Goal: Task Accomplishment & Management: Use online tool/utility

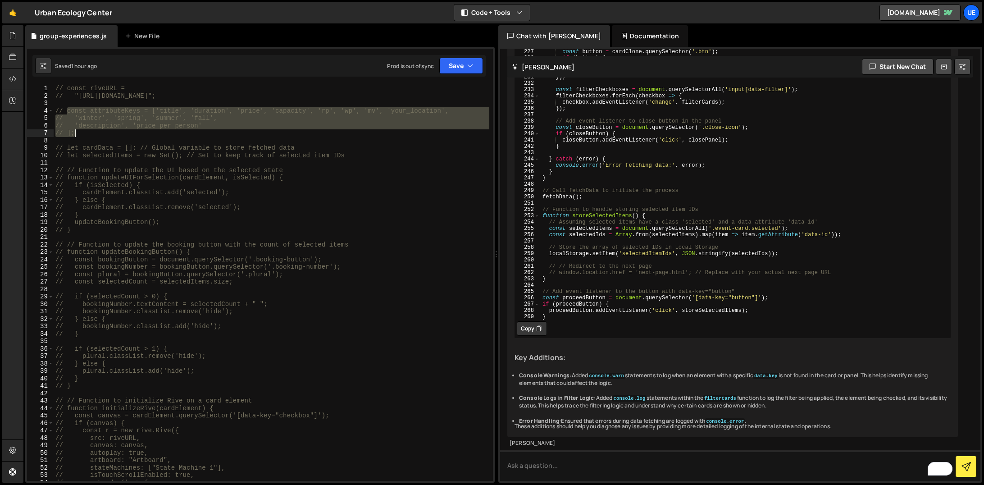
drag, startPoint x: 69, startPoint y: 112, endPoint x: 374, endPoint y: 159, distance: 308.2
click at [239, 132] on div "// const riveURL = // "[URL][DOMAIN_NAME]"; // const attributeKeys = ['title', …" at bounding box center [272, 290] width 436 height 411
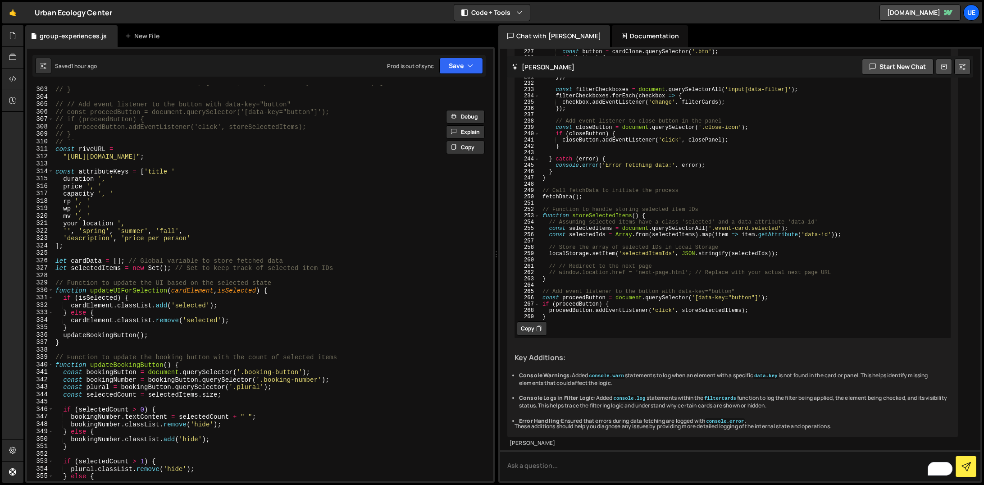
scroll to position [2189, 0]
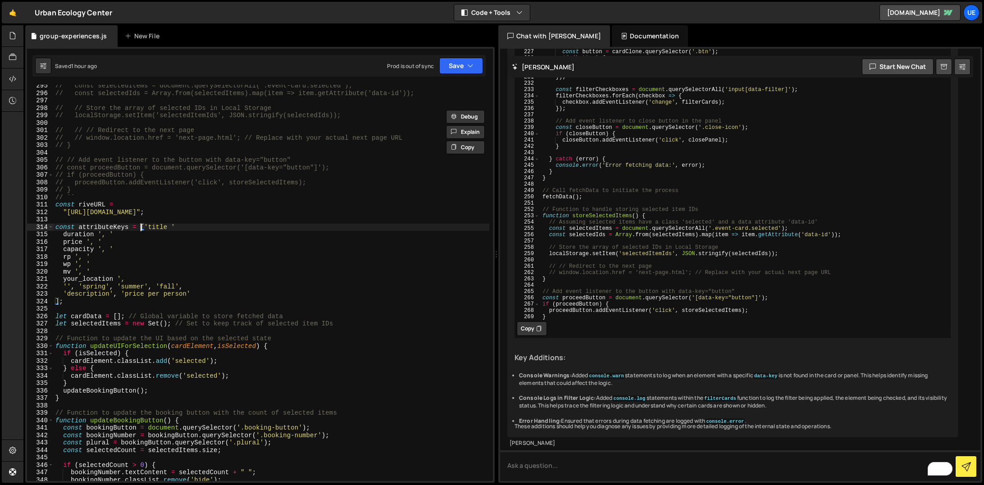
click at [141, 226] on div "// const selectedItems = document.querySelectorAll('.event-card.selected'); // …" at bounding box center [272, 287] width 436 height 411
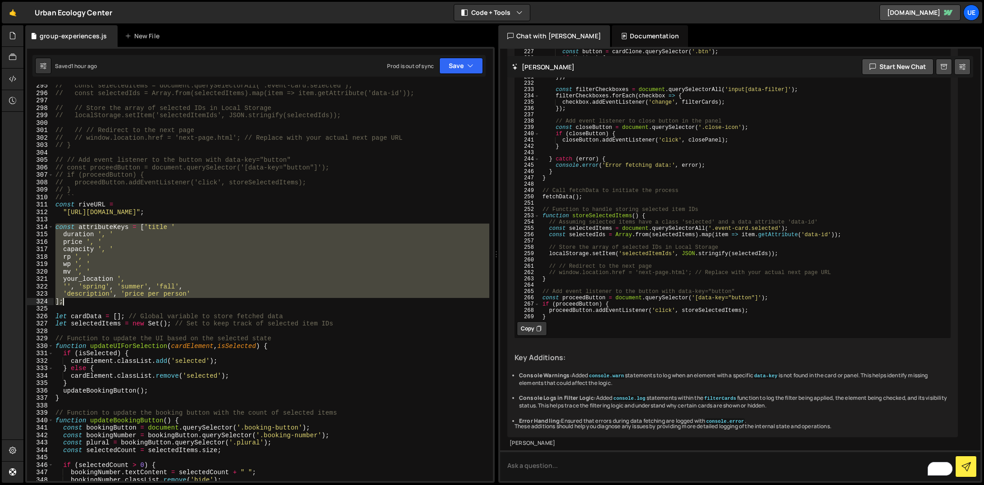
drag, startPoint x: 57, startPoint y: 228, endPoint x: 235, endPoint y: 307, distance: 195.5
click at [79, 300] on div "// const selectedItems = document.querySelectorAll('.event-card.selected'); // …" at bounding box center [272, 287] width 436 height 411
paste textarea "//"
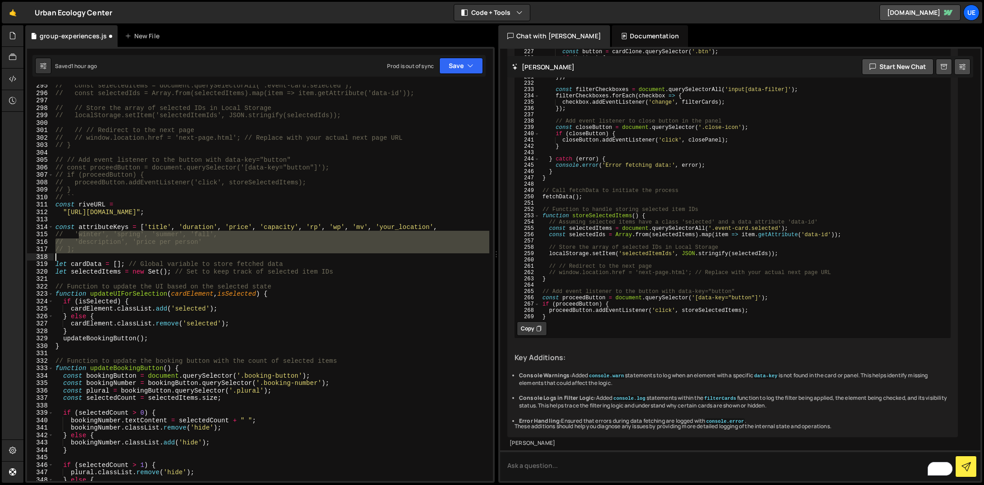
drag, startPoint x: 78, startPoint y: 234, endPoint x: 97, endPoint y: 255, distance: 28.4
click at [97, 256] on div "// const selectedItems = document.querySelectorAll('.event-card.selected'); // …" at bounding box center [272, 287] width 436 height 411
click at [202, 240] on div "// const selectedItems = document.querySelectorAll('.event-card.selected'); // …" at bounding box center [272, 283] width 436 height 396
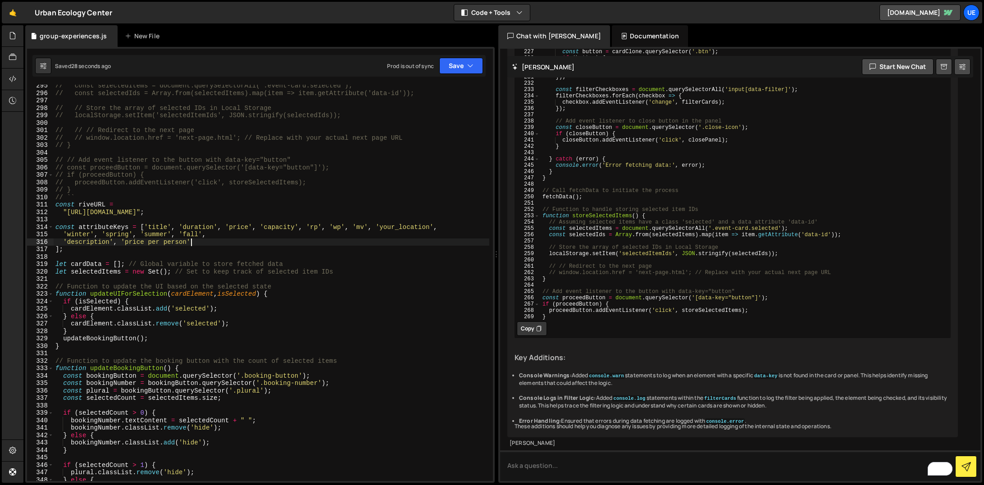
click at [274, 315] on div "// const selectedItems = document.querySelectorAll('.event-card.selected'); // …" at bounding box center [272, 287] width 436 height 411
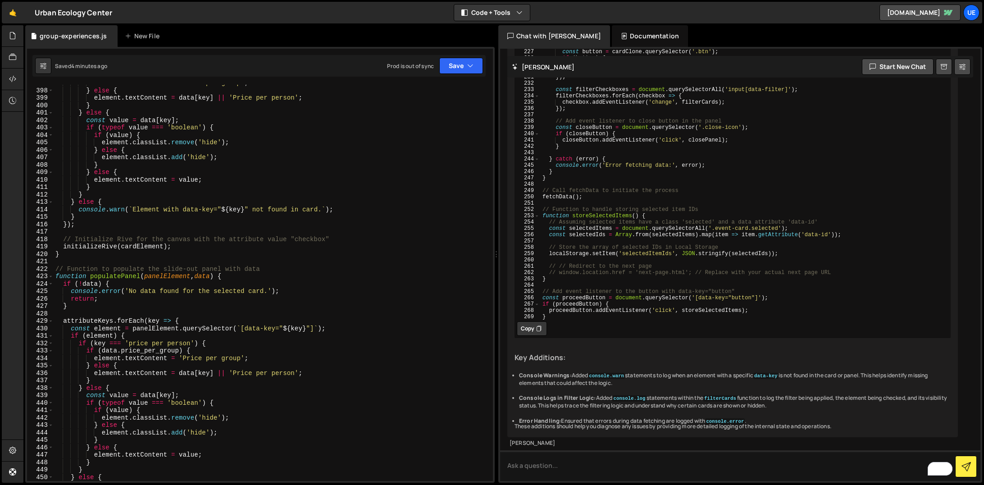
scroll to position [2953, 0]
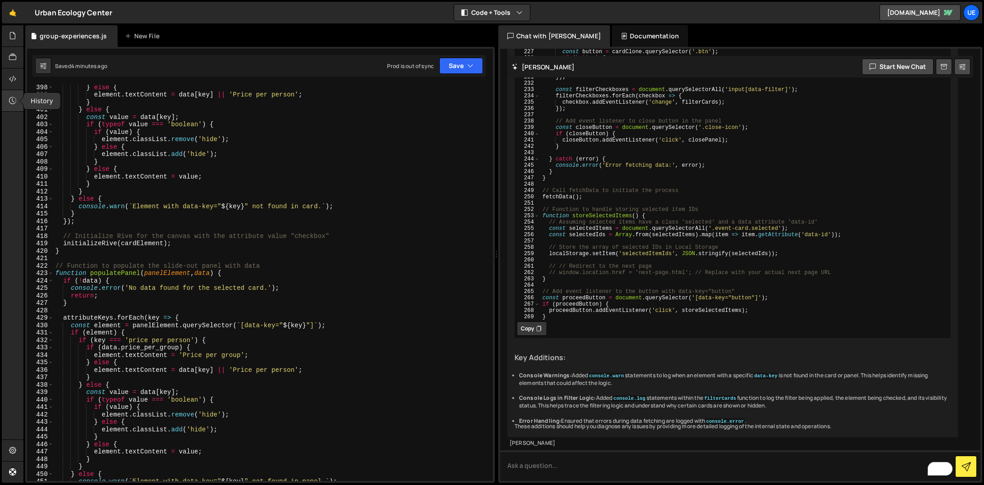
click at [14, 104] on icon at bounding box center [12, 101] width 7 height 10
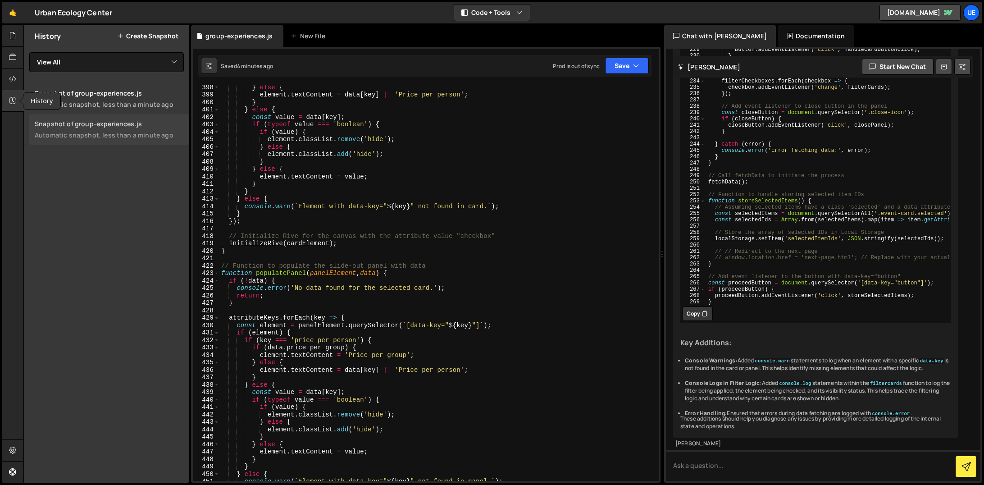
scroll to position [15272, 0]
click at [116, 59] on select "View All 404-fox 404-report a-Rive Checkboxes accordion altru-redirect-log cale…" at bounding box center [106, 62] width 155 height 20
click at [97, 237] on div "History Create Snapshot View All 404-fox 404-report a-Rive Checkboxes accordion…" at bounding box center [106, 253] width 165 height 457
click at [12, 100] on icon at bounding box center [12, 101] width 7 height 10
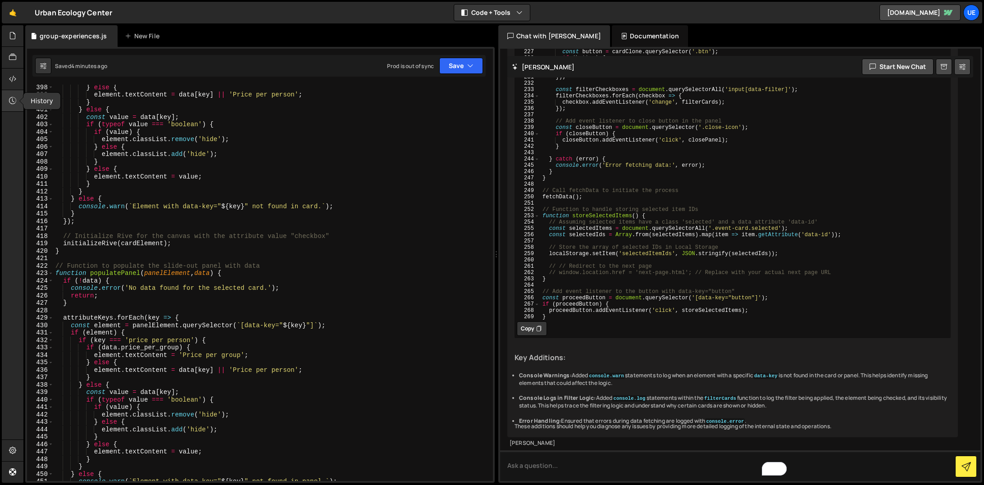
scroll to position [15074, 0]
click at [304, 306] on div "} else { element . textContent = data [ key ] || 'Price per person' ; } } else …" at bounding box center [272, 288] width 436 height 411
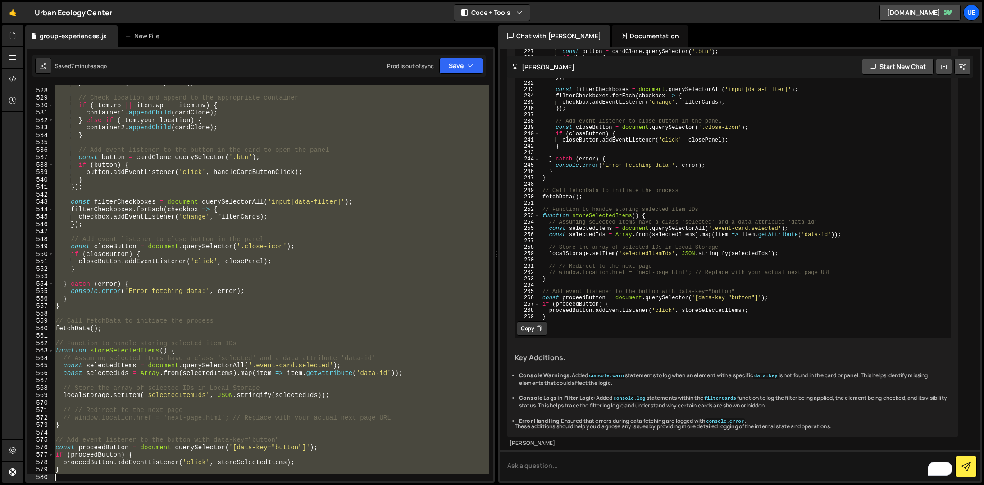
scroll to position [3916, 0]
drag, startPoint x: 56, startPoint y: 294, endPoint x: 420, endPoint y: 572, distance: 457.4
click at [420, 484] on html "Projects [GEOGRAPHIC_DATA] Blog UE Your current team is UEC Main Site Projects …" at bounding box center [492, 242] width 984 height 485
type textarea "}"
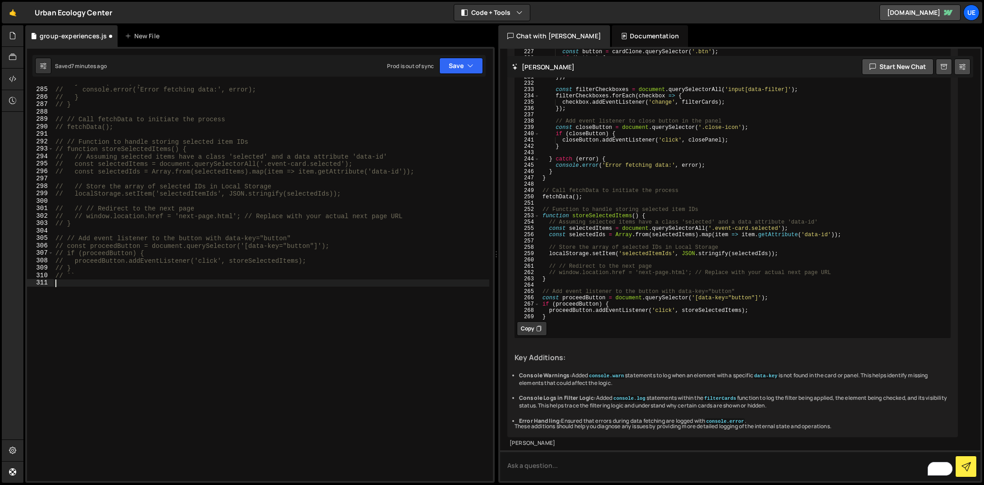
scroll to position [2111, 0]
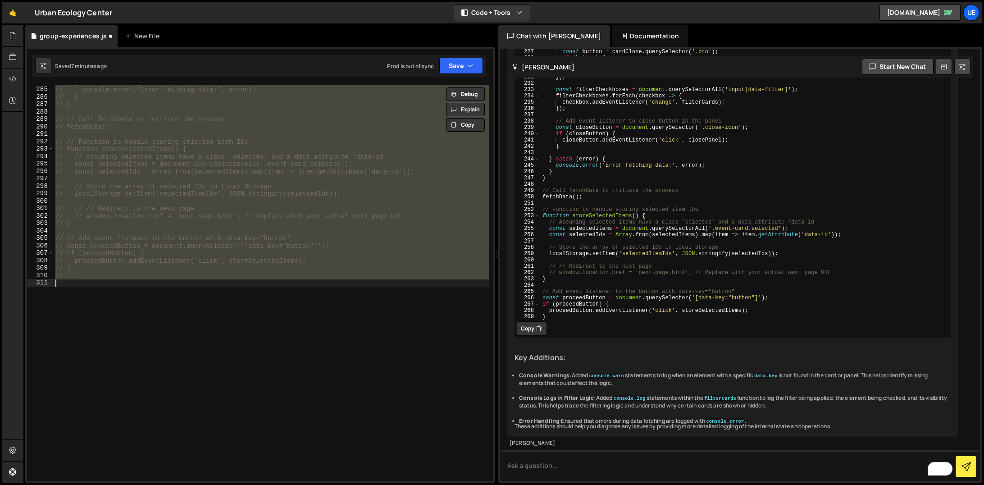
type textarea "``"
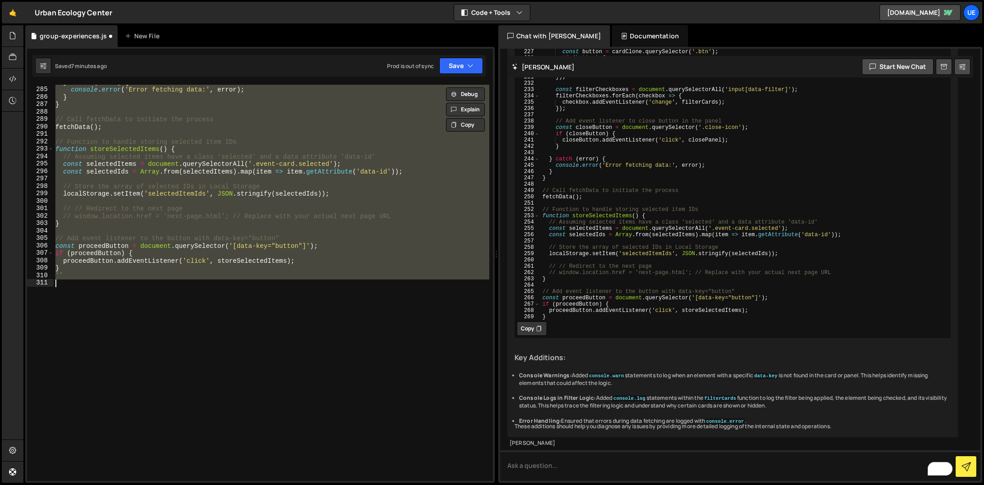
click at [343, 405] on div "} catch ( error ) { console . error ( 'Error fetching data:' , error ) ; } } //…" at bounding box center [272, 283] width 436 height 411
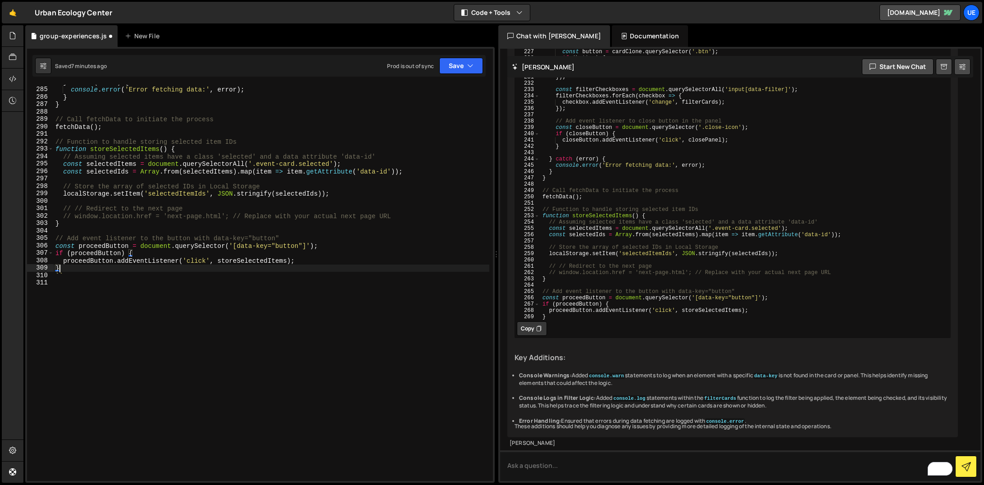
click at [62, 270] on div "} catch ( error ) { console . error ( 'Error fetching data:' , error ) ; } } //…" at bounding box center [272, 283] width 436 height 411
type textarea "}"
click at [146, 327] on div "} catch ( error ) { console . error ( 'Error fetching data:' , error ) ; } } //…" at bounding box center [272, 283] width 436 height 411
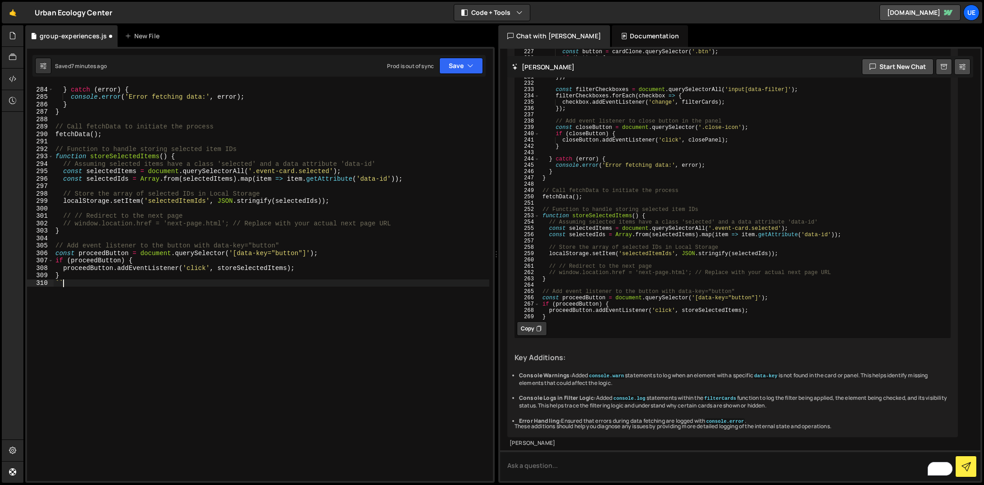
type textarea "`"
type textarea "}"
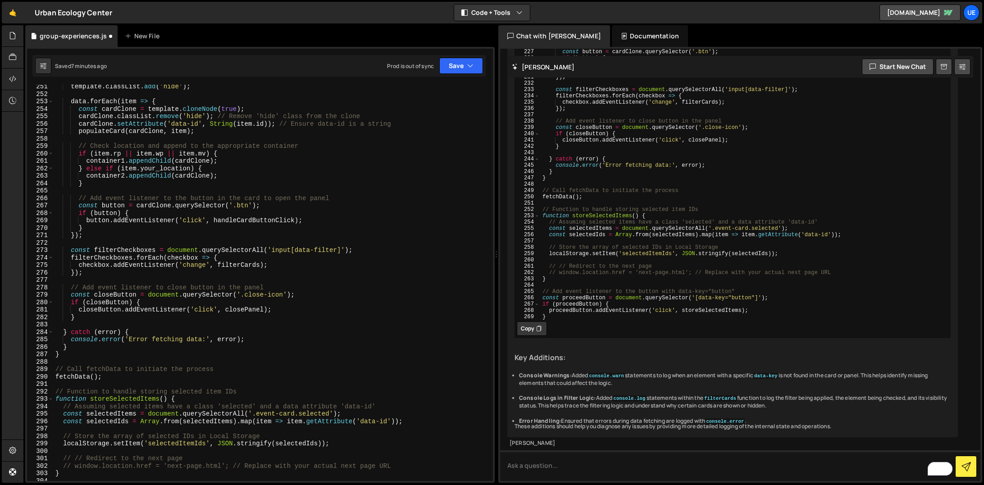
scroll to position [2092, 0]
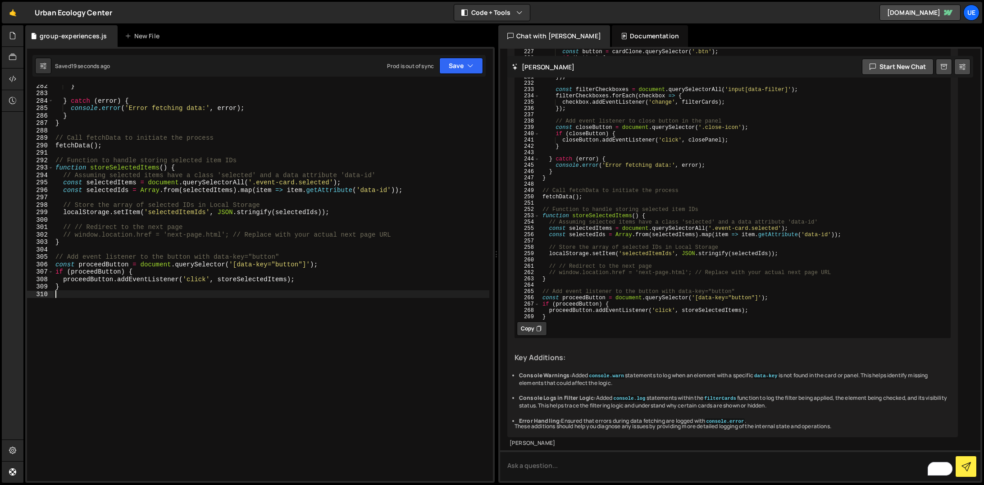
click at [259, 337] on div "} } catch ( error ) { console . error ( 'Error fetching data:' , error ) ; } } …" at bounding box center [272, 287] width 436 height 411
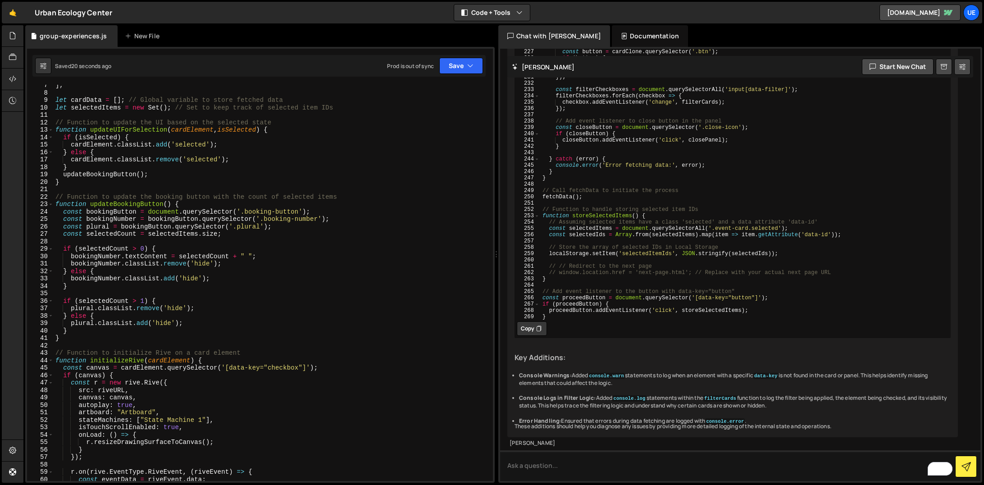
scroll to position [0, 0]
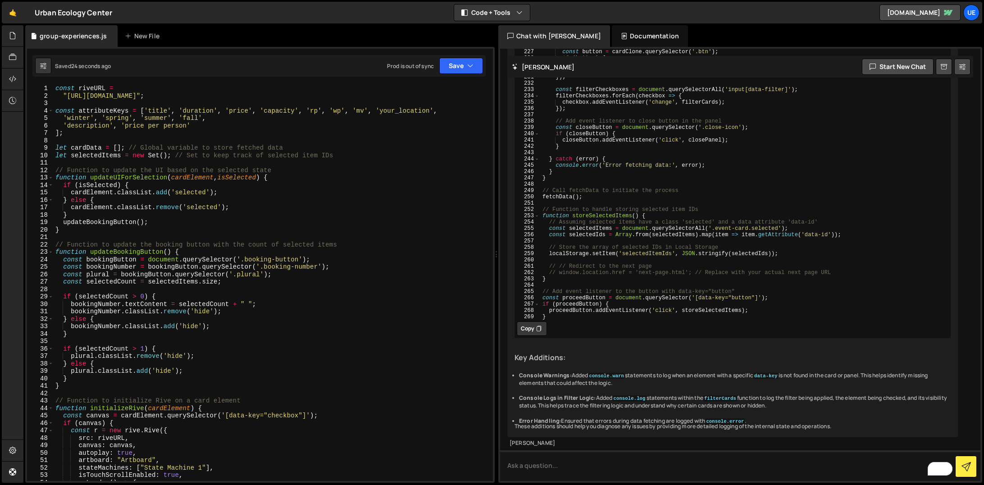
click at [178, 249] on div "const riveURL = "[URL][DOMAIN_NAME]" ; const attributeKeys = [ 'title' , 'durat…" at bounding box center [272, 290] width 436 height 411
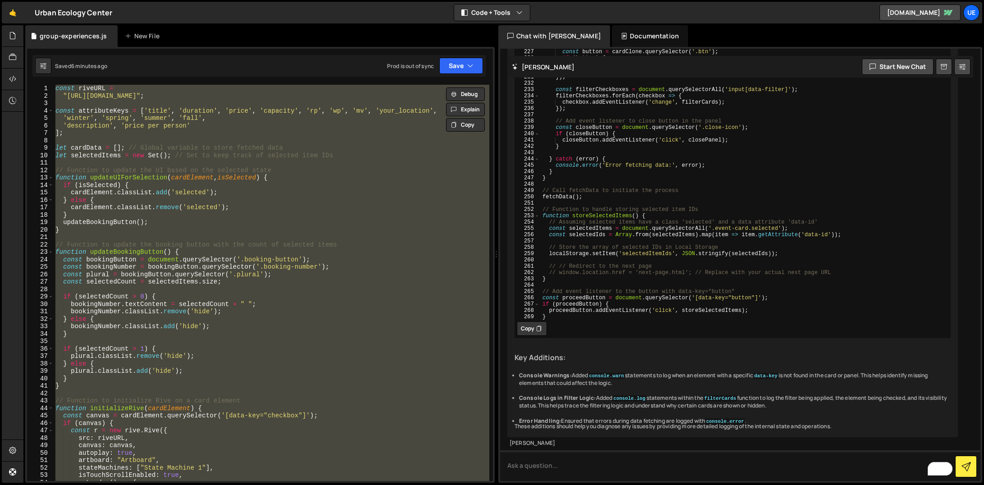
click at [202, 276] on div "const riveURL = "[URL][DOMAIN_NAME]" ; const attributeKeys = [ 'title' , 'durat…" at bounding box center [272, 283] width 436 height 396
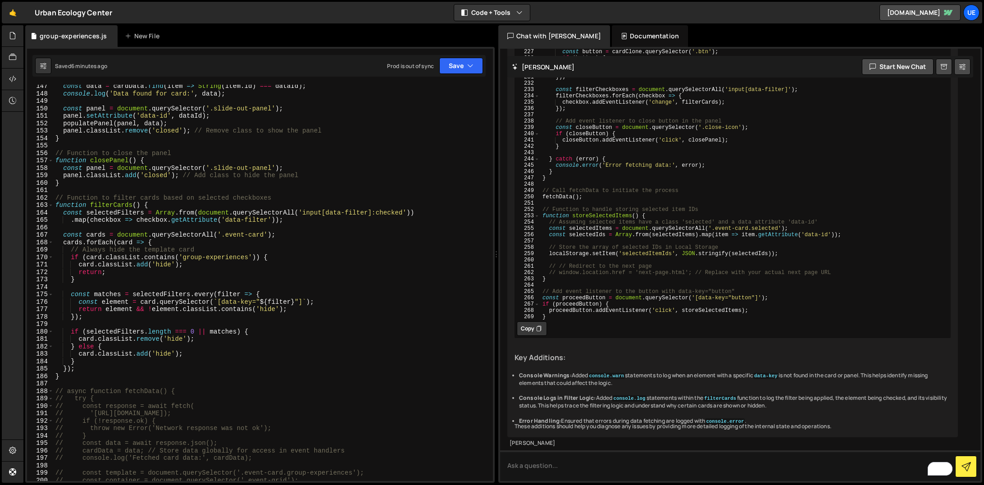
scroll to position [1115, 0]
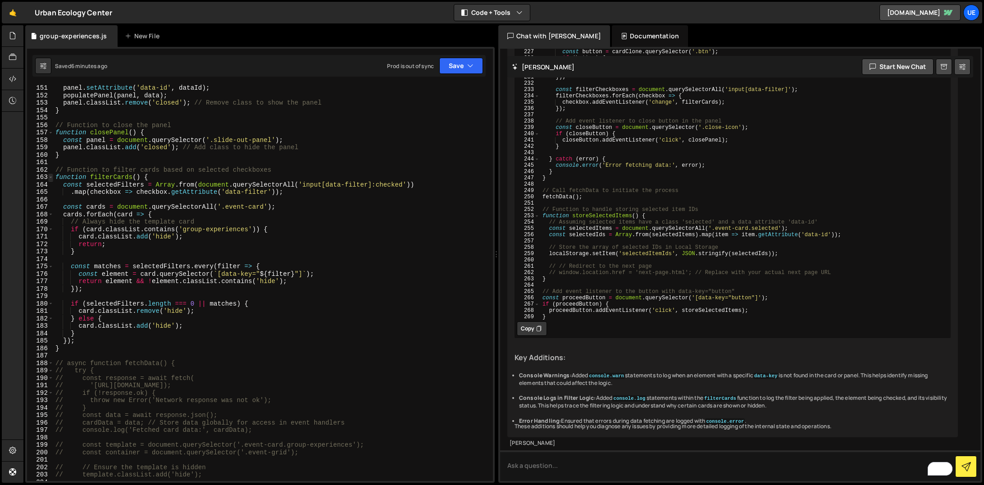
click at [51, 177] on span at bounding box center [50, 177] width 5 height 8
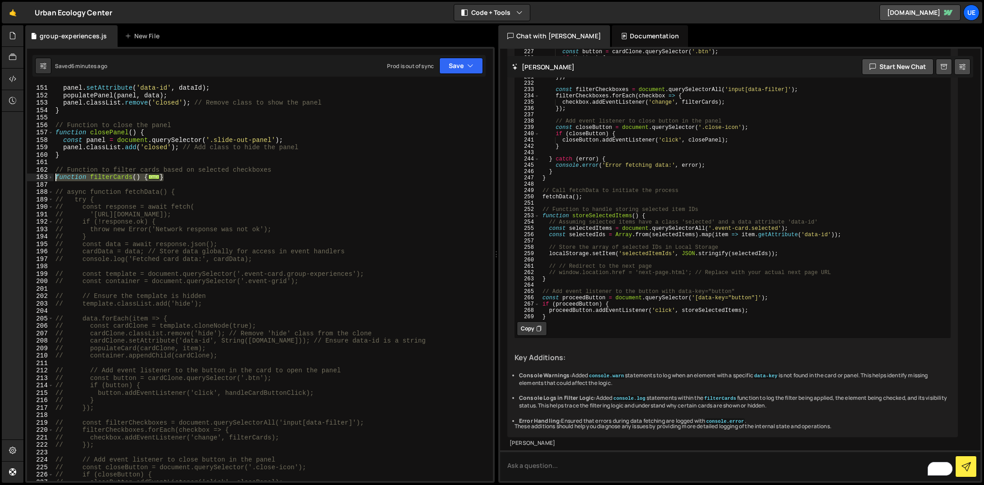
drag, startPoint x: 168, startPoint y: 179, endPoint x: 40, endPoint y: 176, distance: 128.5
click at [40, 176] on div "const plural = bookingButton.querySelector('.plural'); 151 152 153 154 155 156 …" at bounding box center [260, 283] width 466 height 396
paste textarea "}"
type textarea "}"
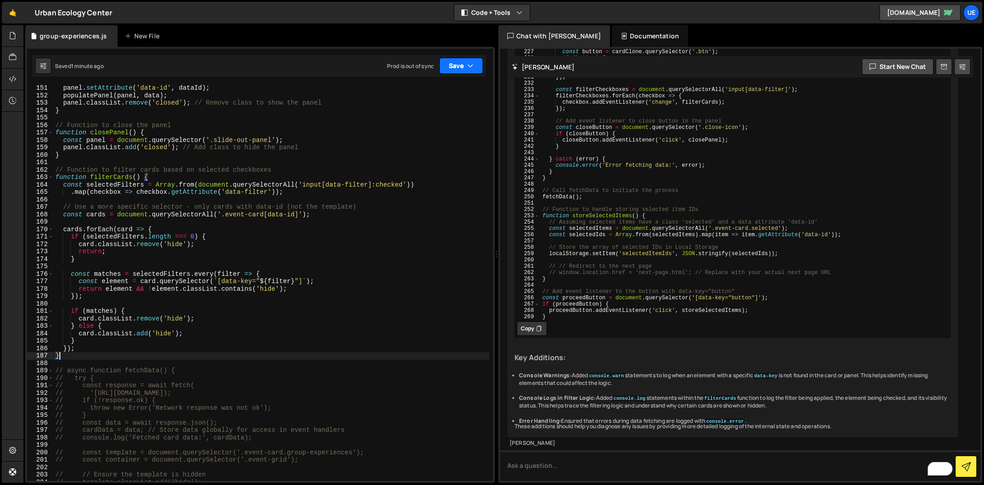
click at [452, 67] on button "Save" at bounding box center [461, 66] width 44 height 16
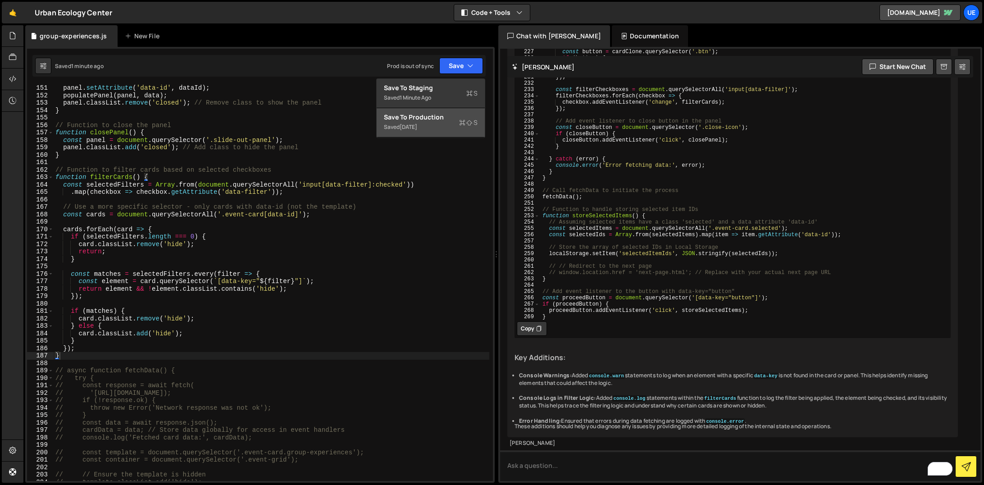
click at [398, 120] on div "Save to Production S" at bounding box center [431, 117] width 94 height 9
